Goal: Find specific page/section: Find specific page/section

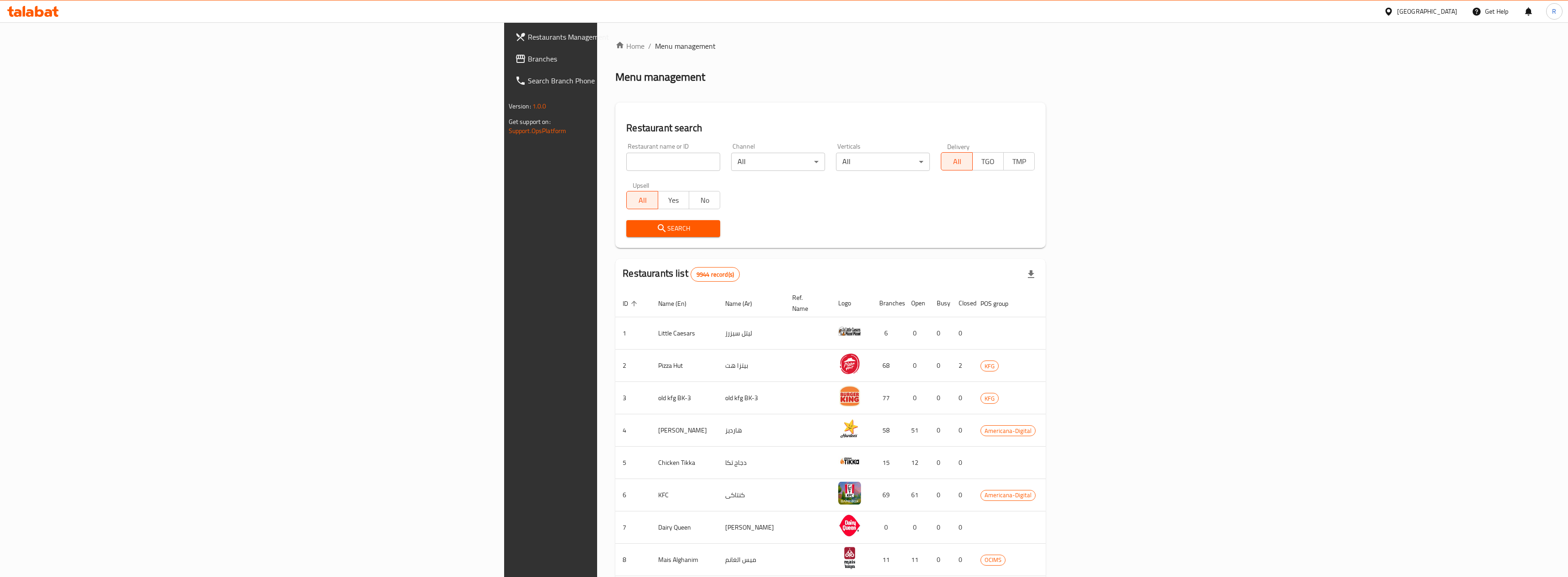
click at [1443, 14] on div "[GEOGRAPHIC_DATA]" at bounding box center [1427, 11] width 60 height 10
click at [1337, 124] on div "[GEOGRAPHIC_DATA]" at bounding box center [1358, 114] width 75 height 21
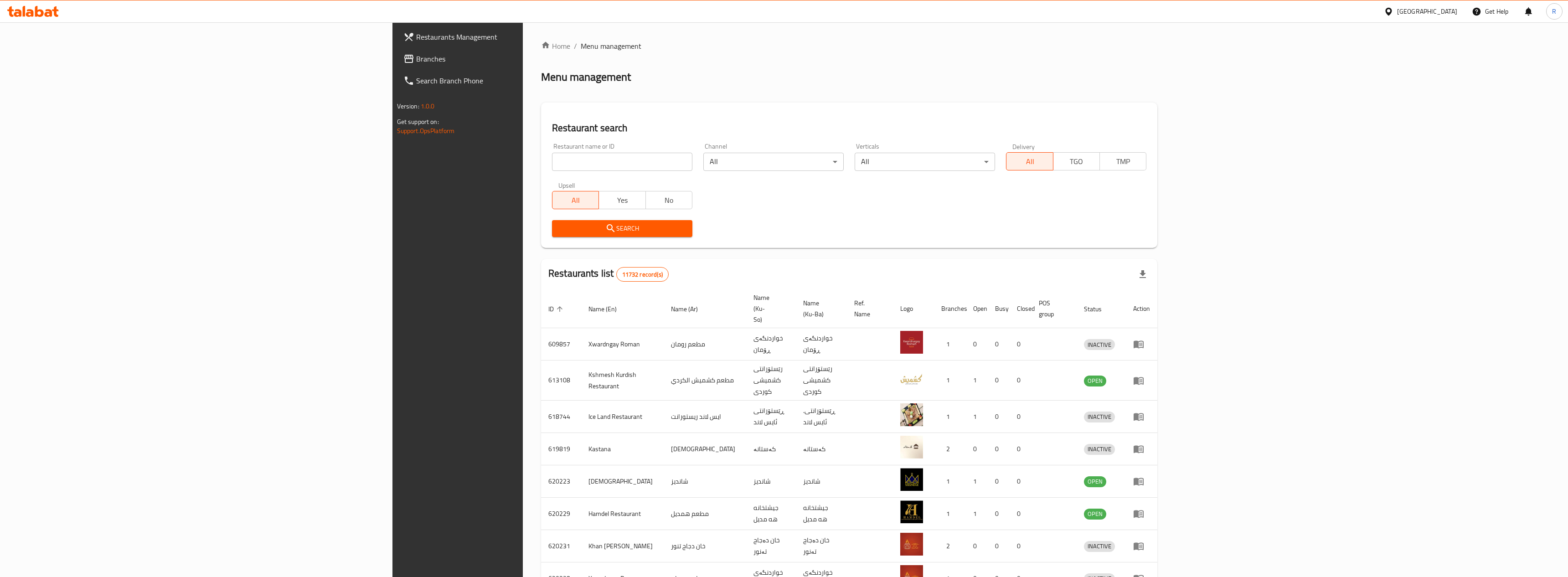
click at [552, 163] on input "search" at bounding box center [622, 162] width 141 height 18
paste input "[PERSON_NAME]"
type input "[PERSON_NAME]"
click at [559, 231] on span "Search" at bounding box center [622, 228] width 126 height 12
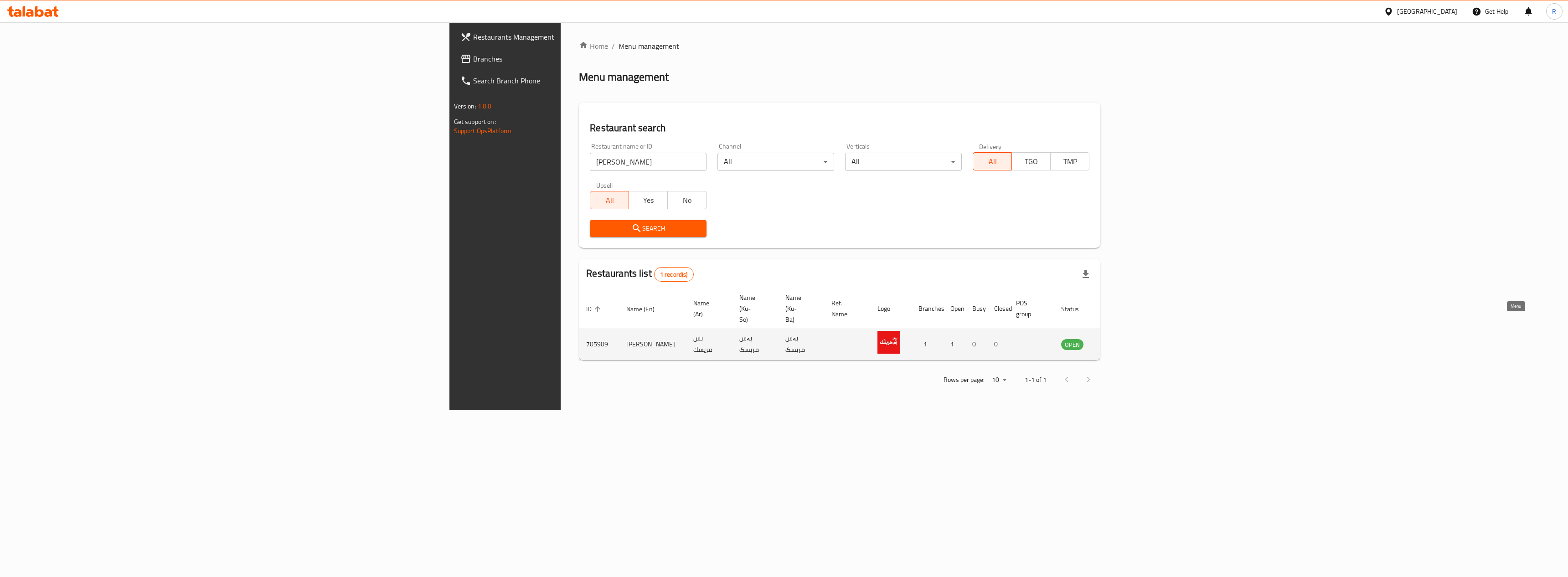
click at [1120, 338] on icon "enhanced table" at bounding box center [1115, 344] width 11 height 11
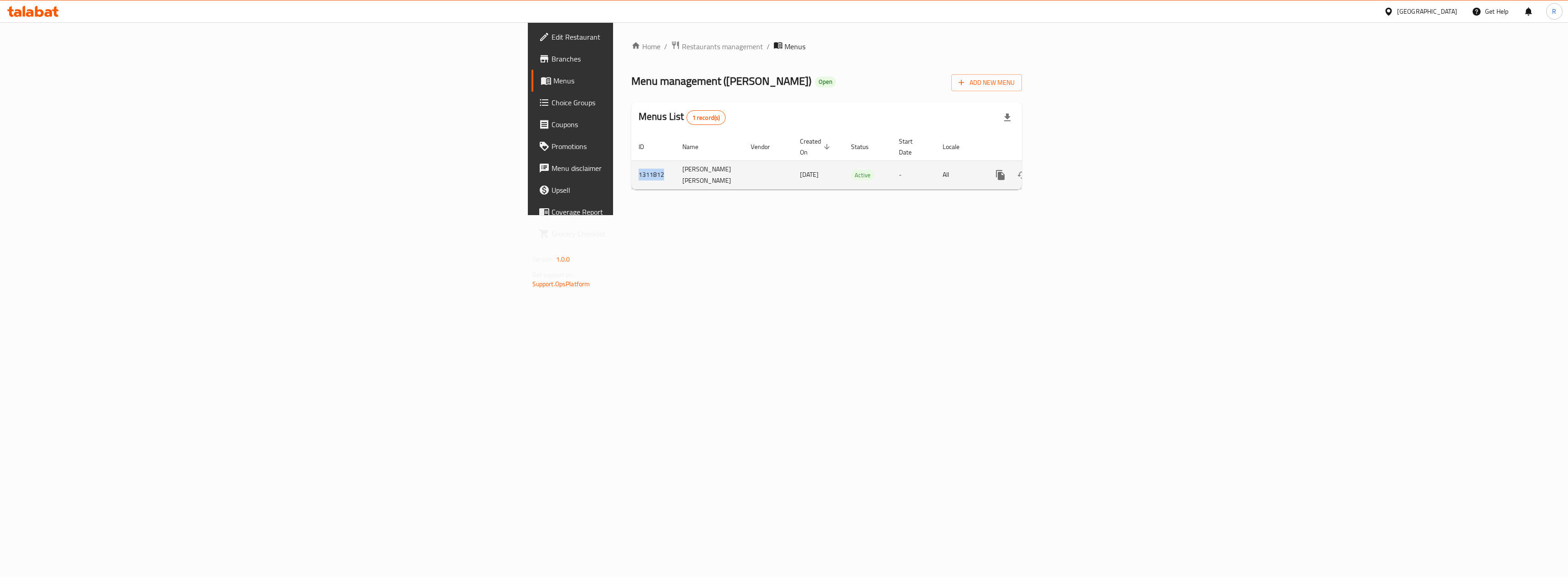
drag, startPoint x: 313, startPoint y: 171, endPoint x: 281, endPoint y: 171, distance: 32.0
click at [631, 171] on td "1311812" at bounding box center [653, 175] width 44 height 29
click at [631, 170] on td "1311812" at bounding box center [653, 175] width 44 height 29
drag, startPoint x: 315, startPoint y: 170, endPoint x: 299, endPoint y: 170, distance: 16.0
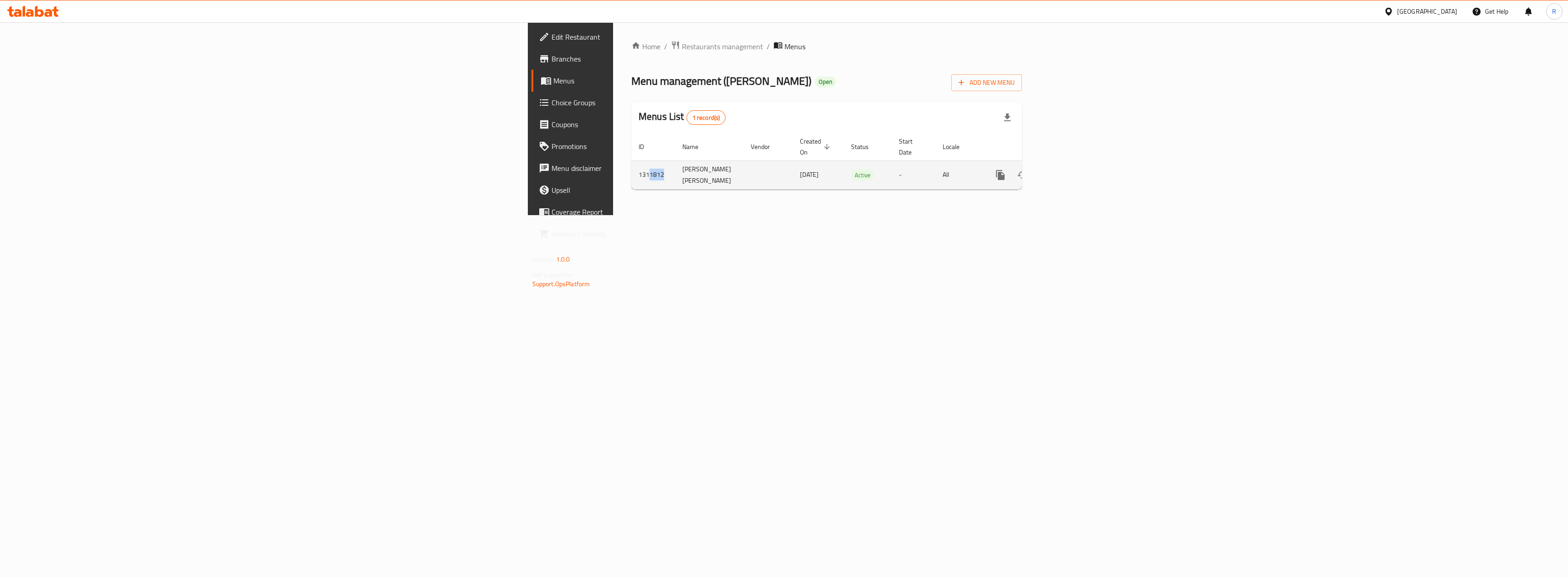
click at [631, 170] on td "1311812" at bounding box center [653, 175] width 44 height 29
click at [675, 178] on td "[PERSON_NAME] [PERSON_NAME]" at bounding box center [709, 175] width 68 height 29
